Goal: Information Seeking & Learning: Learn about a topic

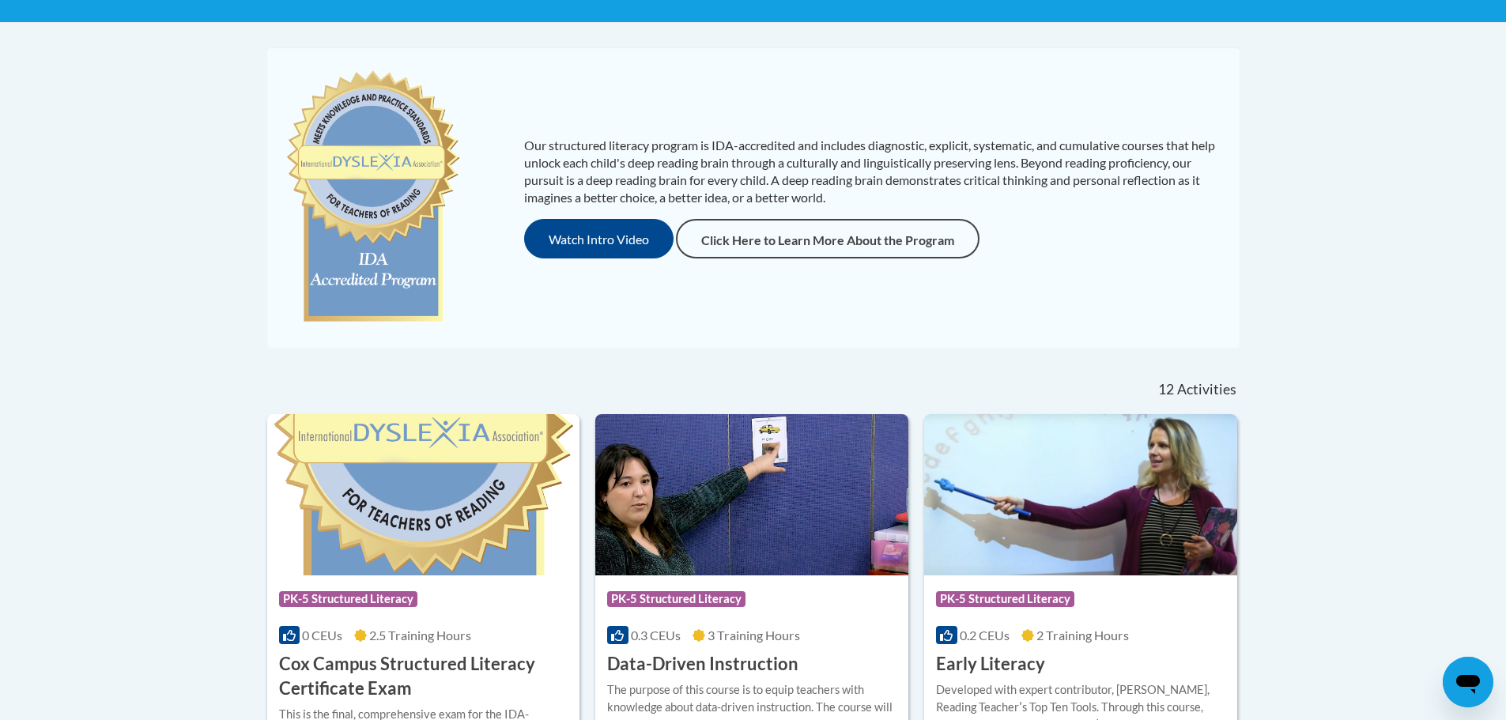
scroll to position [235, 0]
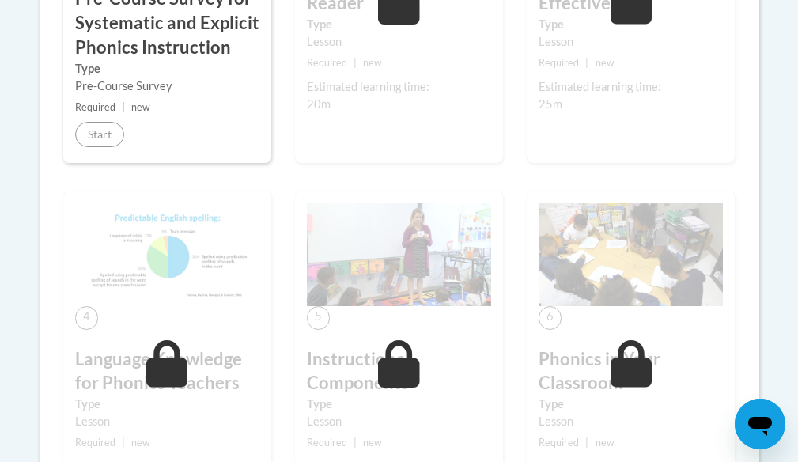
scroll to position [632, 0]
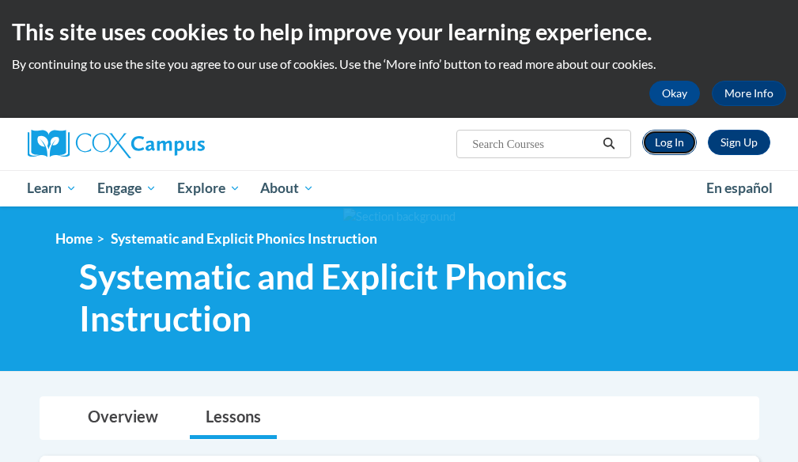
click at [673, 142] on link "Log In" at bounding box center [669, 142] width 55 height 25
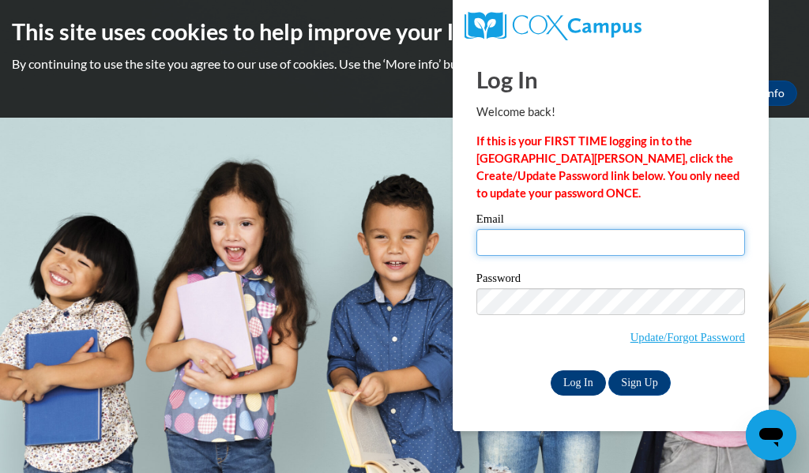
type input "helderss@prescott.k12.wi.us"
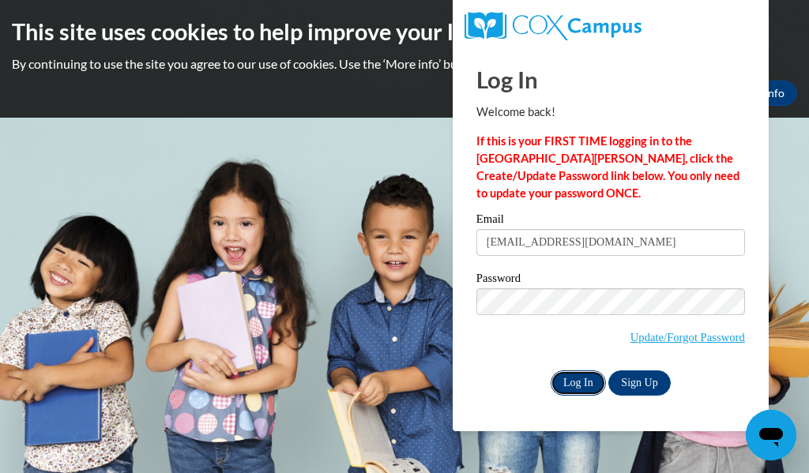
click at [577, 388] on input "Log In" at bounding box center [578, 383] width 55 height 25
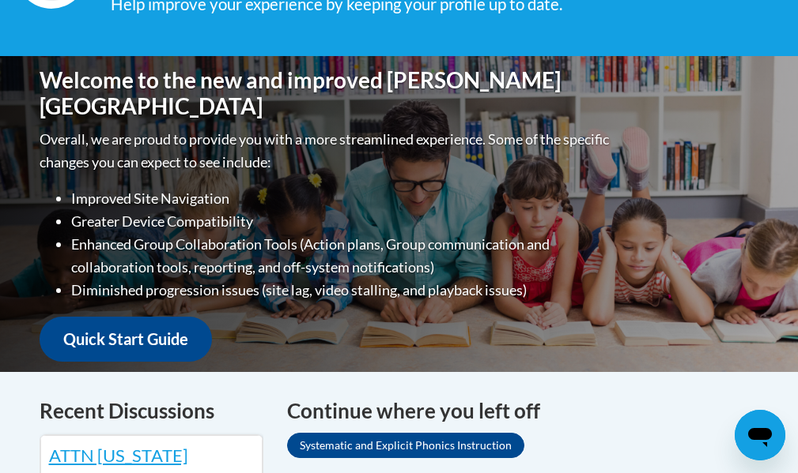
scroll to position [711, 0]
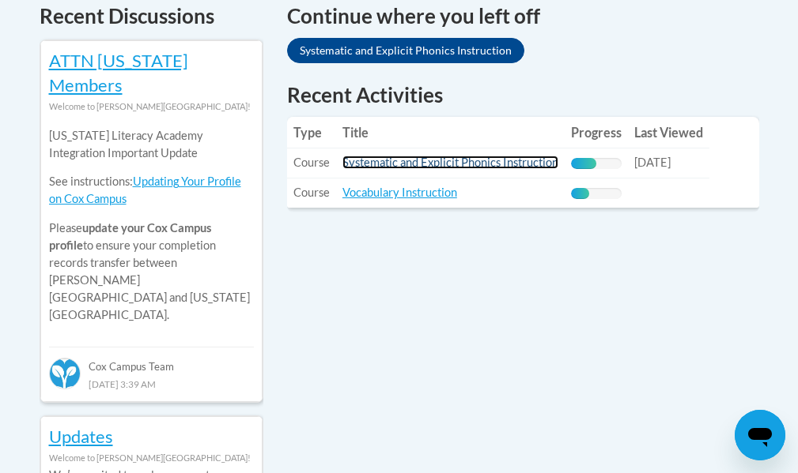
click at [462, 156] on link "Systematic and Explicit Phonics Instruction" at bounding box center [450, 162] width 216 height 13
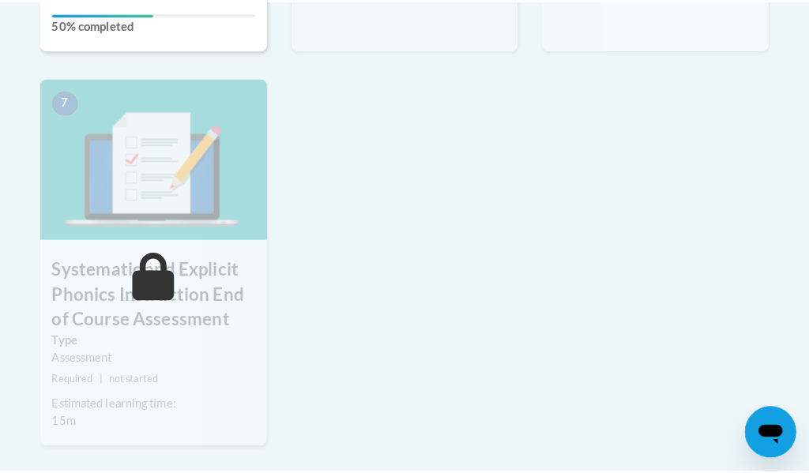
scroll to position [1028, 0]
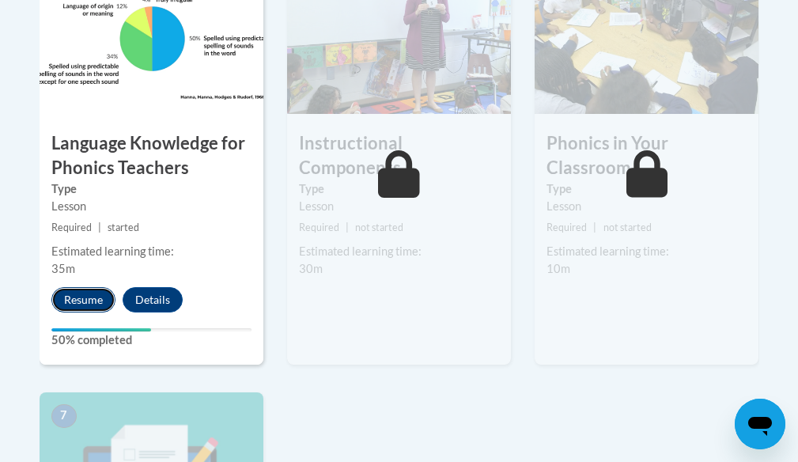
click at [72, 299] on button "Resume" at bounding box center [83, 299] width 64 height 25
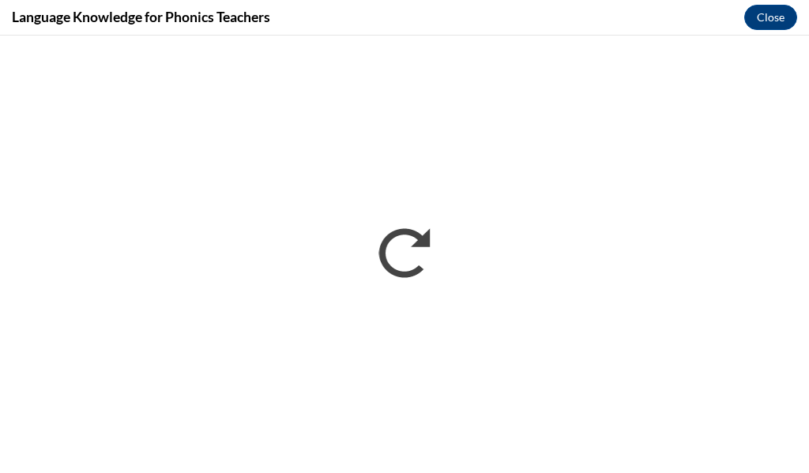
scroll to position [0, 0]
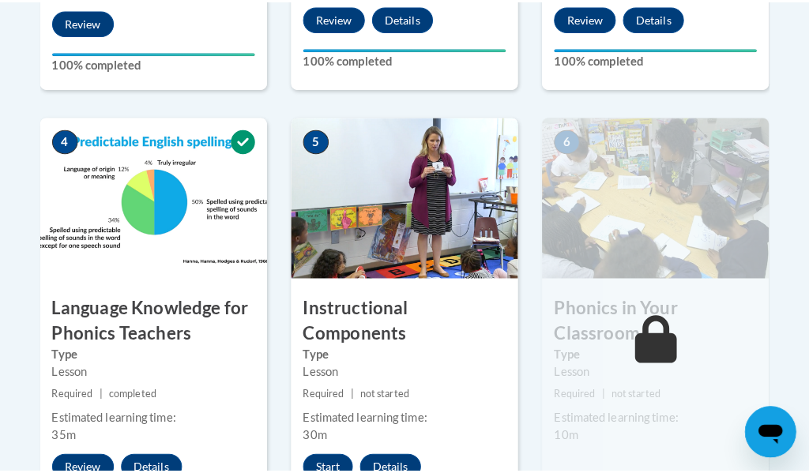
scroll to position [1107, 0]
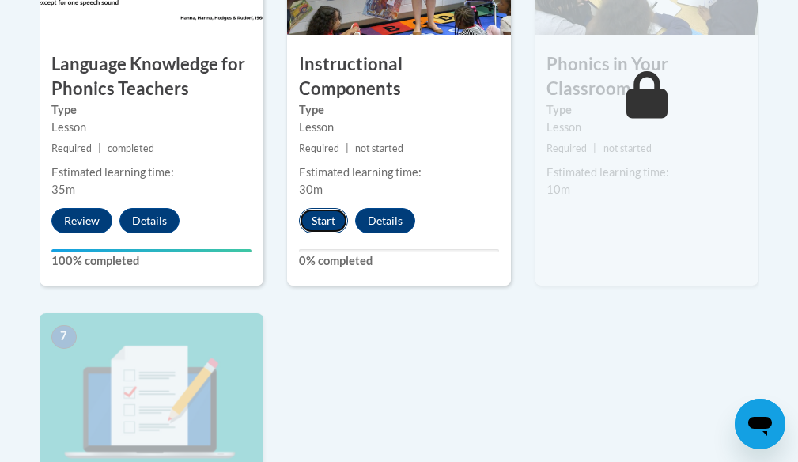
click at [328, 220] on button "Start" at bounding box center [323, 220] width 49 height 25
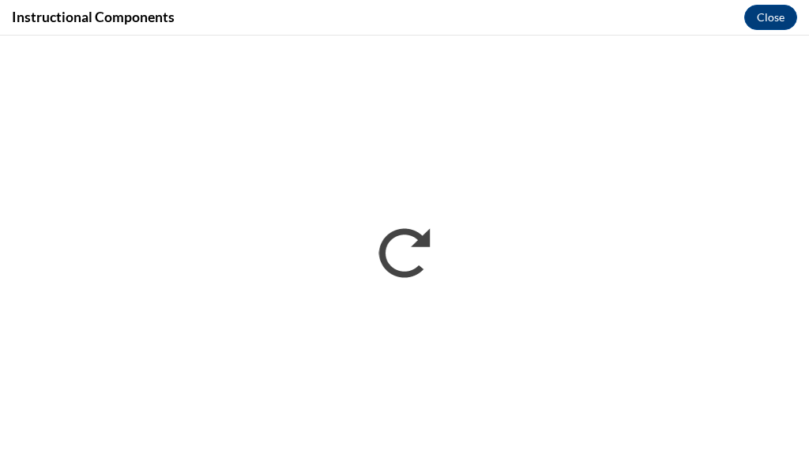
scroll to position [0, 0]
